Goal: Find specific page/section: Find specific page/section

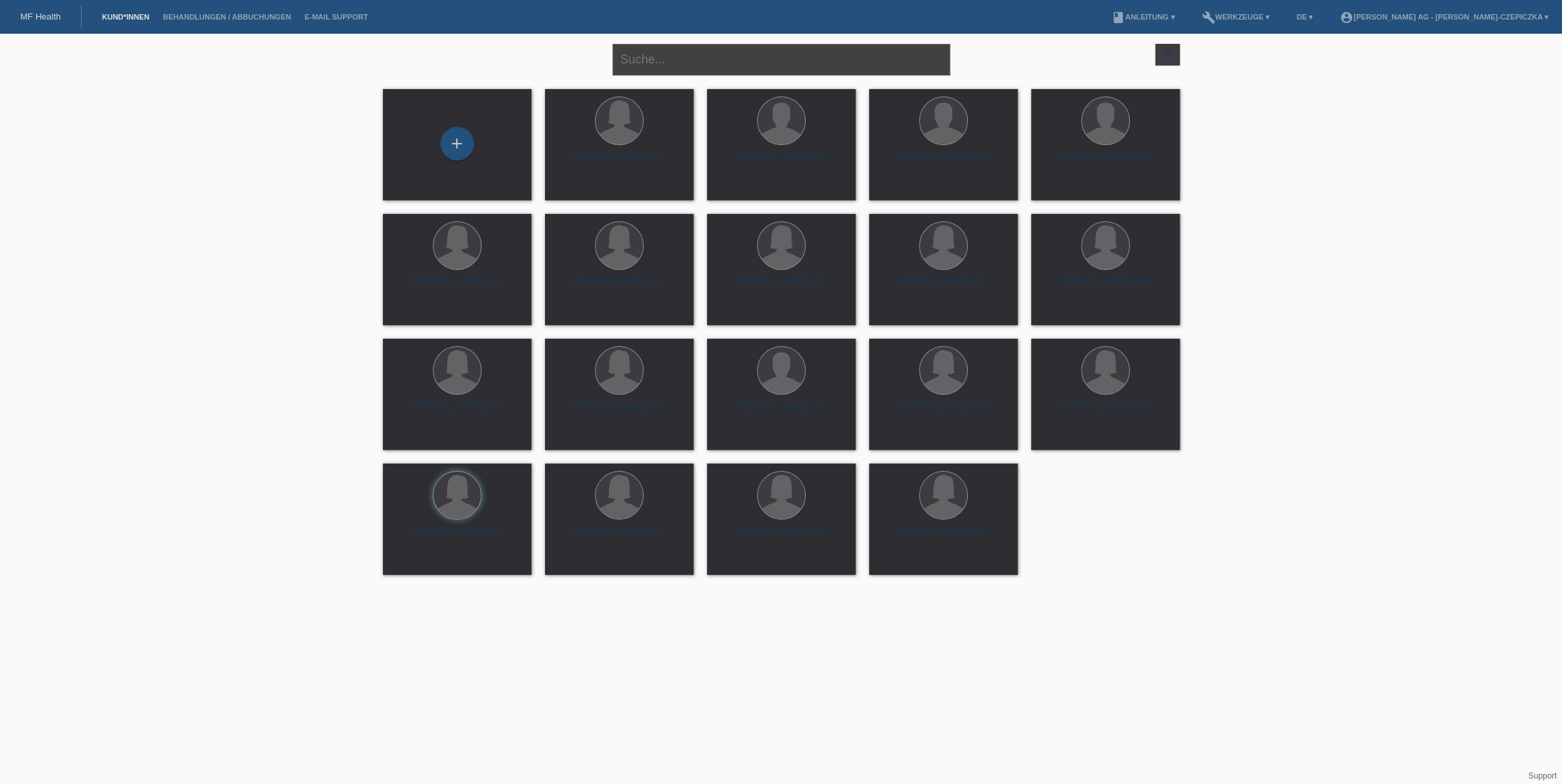
click at [713, 57] on input "text" at bounding box center [781, 59] width 337 height 31
type input "mela"
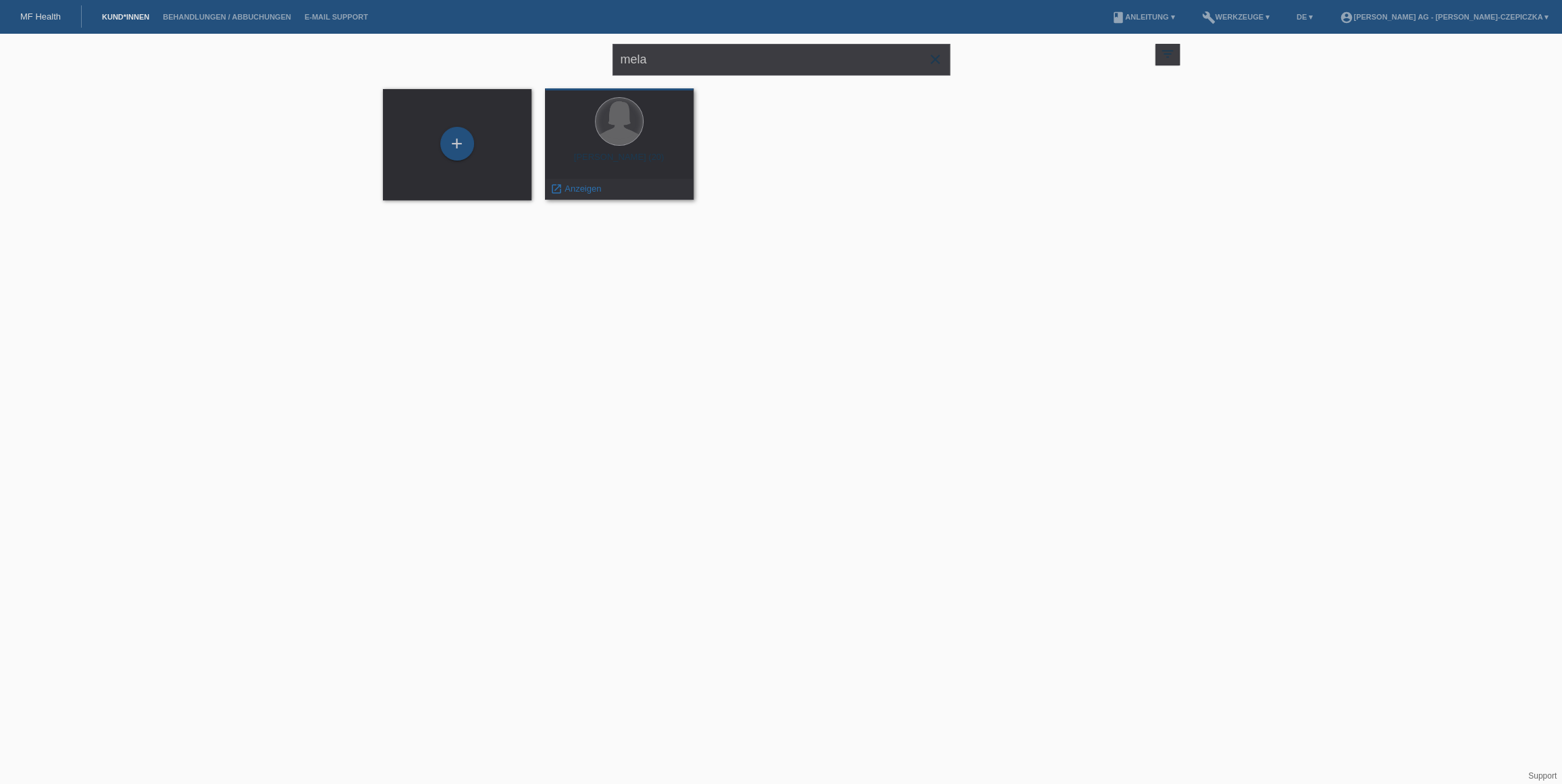
click at [618, 117] on div at bounding box center [619, 121] width 48 height 48
click at [579, 191] on span "Anzeigen" at bounding box center [582, 188] width 36 height 10
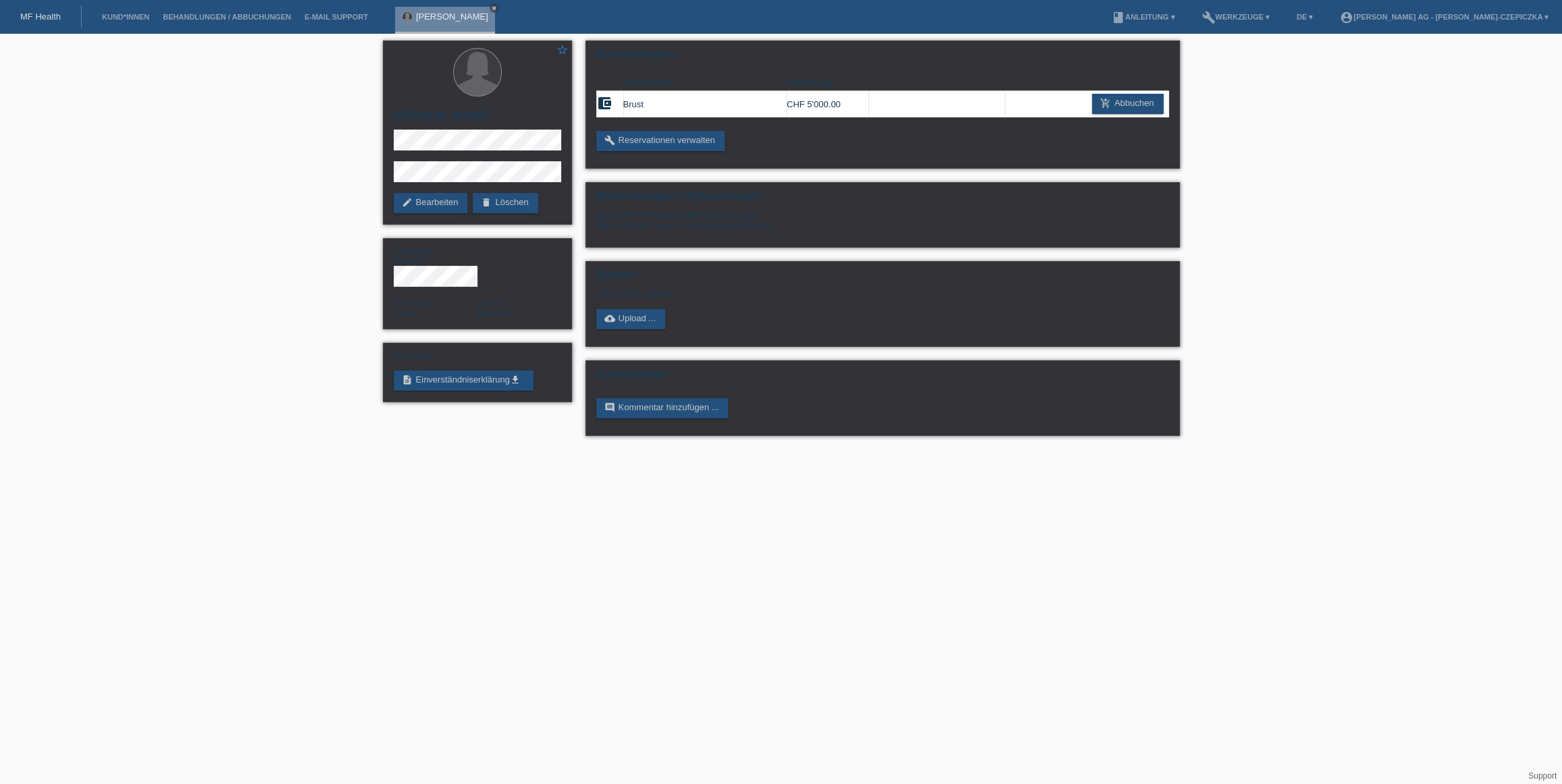
click at [491, 7] on icon "close" at bounding box center [494, 8] width 7 height 7
click at [144, 13] on link "Kund*innen" at bounding box center [125, 17] width 61 height 8
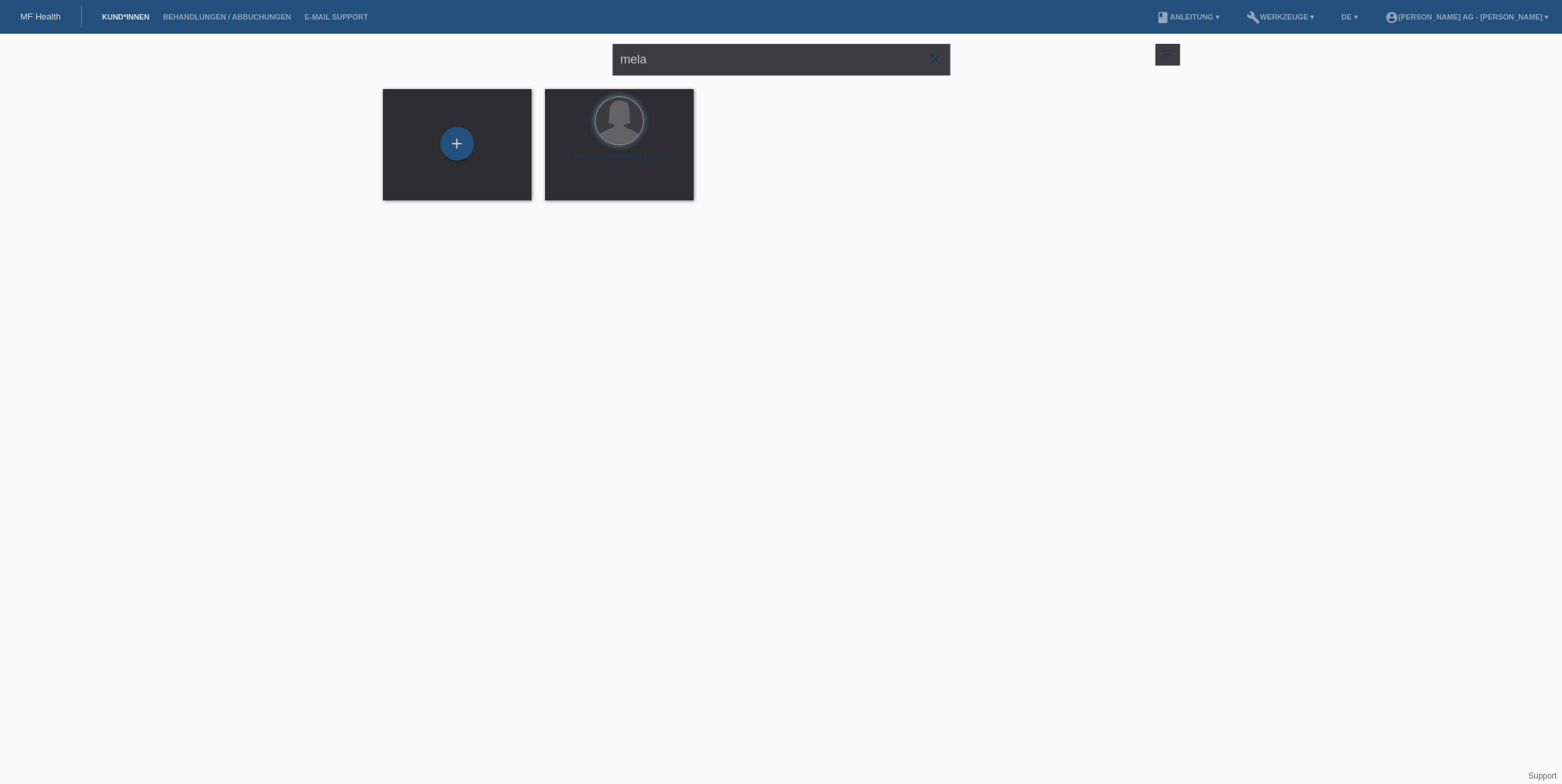
click at [950, 64] on div "mela close filter_list view_module Alle Kund*innen anzeigen star Markierte Kund…" at bounding box center [781, 58] width 811 height 48
click at [939, 61] on icon "close" at bounding box center [935, 59] width 16 height 16
